Goal: Check status: Check status

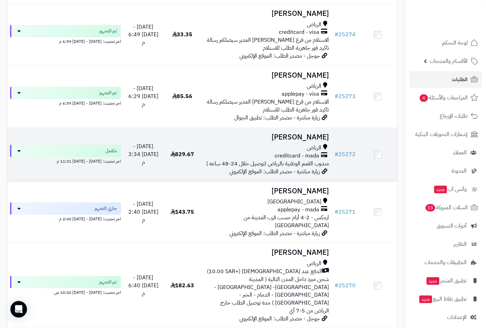
scroll to position [845, 0]
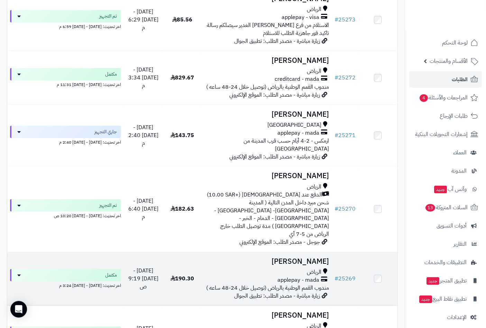
click at [303, 258] on h3 "[PERSON_NAME]" at bounding box center [267, 262] width 124 height 8
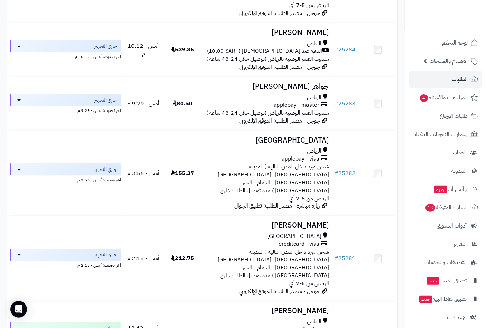
scroll to position [230, 0]
